Goal: Find contact information: Find contact information

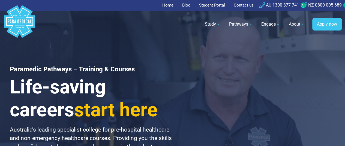
drag, startPoint x: 342, startPoint y: 5, endPoint x: 265, endPoint y: 7, distance: 76.9
click at [265, 7] on div "Home Blog Student Portal Contact us AU 1300 377 741 NZ 0800 005 689" at bounding box center [172, 5] width 345 height 11
copy ul "AU 1300 377 741 NZ 0800 005 689"
click at [255, 7] on ul "Home Blog Student Portal Contact us AU 1300 377 741 NZ 0800 005 689" at bounding box center [172, 5] width 338 height 11
click at [243, 5] on link "Contact us" at bounding box center [243, 5] width 26 height 11
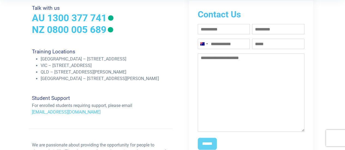
scroll to position [164, 0]
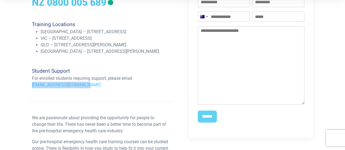
drag, startPoint x: 93, startPoint y: 92, endPoint x: 25, endPoint y: 92, distance: 68.7
click at [25, 92] on div "Get in touch Talk with us AU 1300 377 741 NZ 0800 005 689 Training Locations [G…" at bounding box center [172, 69] width 345 height 270
copy link "[EMAIL_ADDRESS][DOMAIN_NAME]"
